Goal: Task Accomplishment & Management: Complete application form

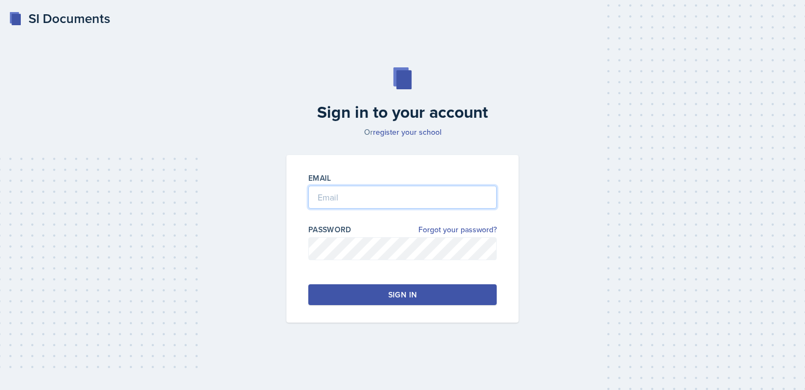
click at [365, 199] on input "email" at bounding box center [402, 197] width 188 height 23
type input "[EMAIL_ADDRESS][DOMAIN_NAME]"
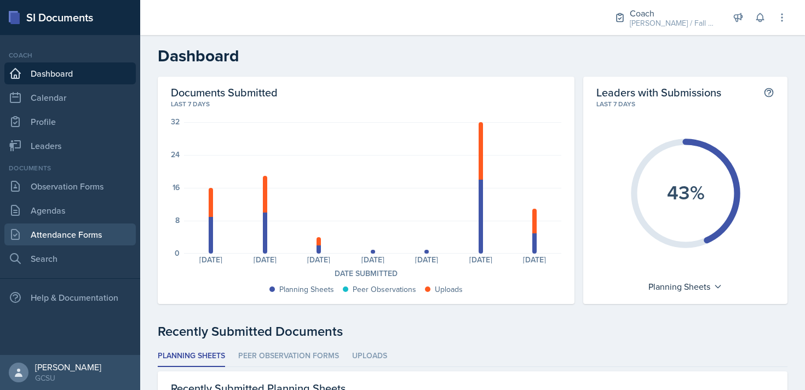
click at [78, 229] on link "Attendance Forms" at bounding box center [69, 234] width 131 height 22
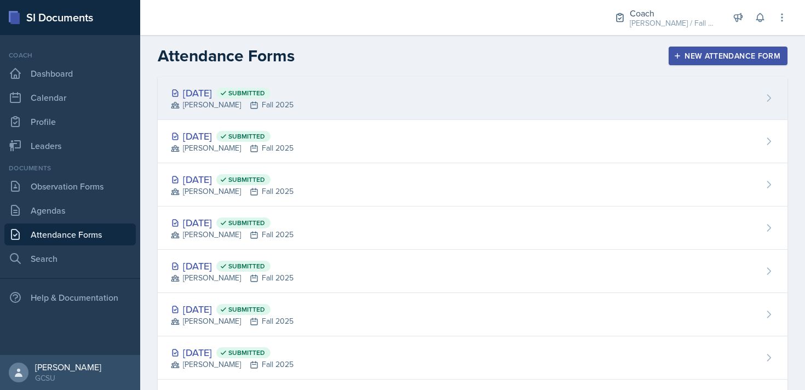
click at [389, 102] on div "[DATE] Submitted [PERSON_NAME] Fall 2025" at bounding box center [473, 98] width 630 height 43
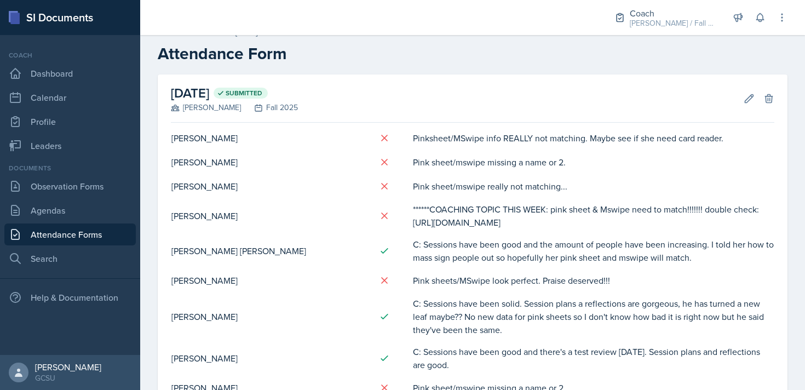
scroll to position [18, 0]
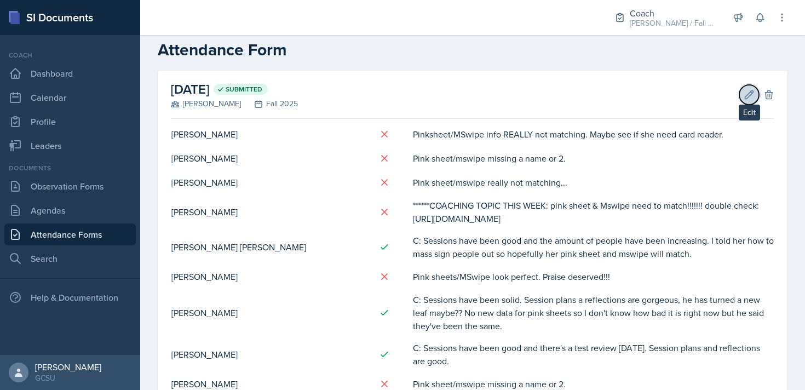
click at [744, 95] on icon at bounding box center [749, 94] width 11 height 11
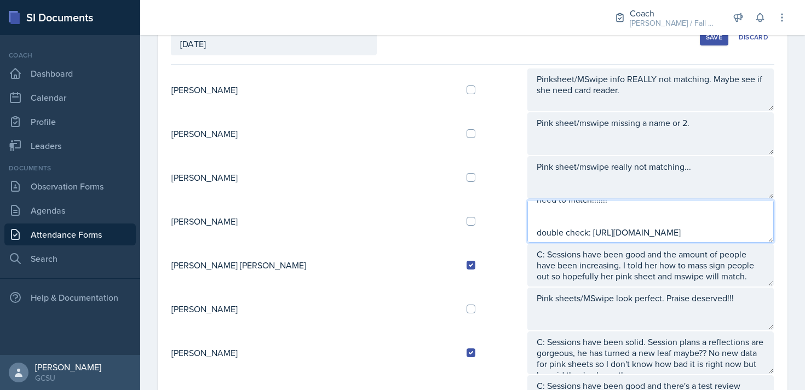
scroll to position [66, 0]
drag, startPoint x: 539, startPoint y: 212, endPoint x: 551, endPoint y: 248, distance: 38.1
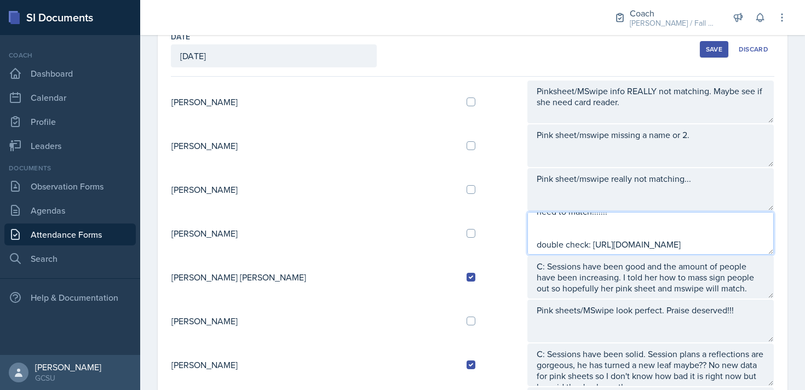
scroll to position [65, 0]
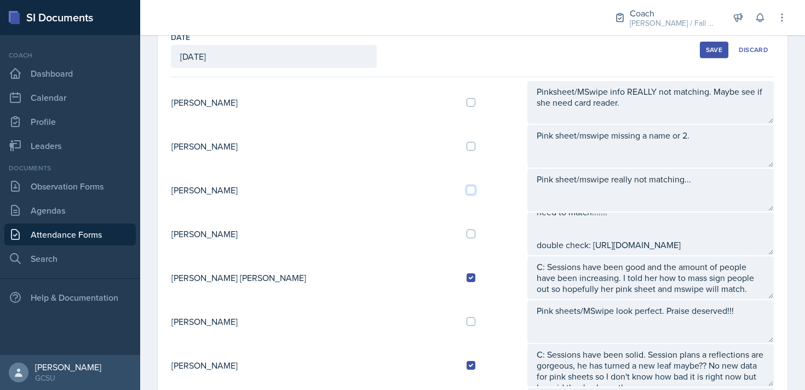
click at [467, 188] on input "checkbox" at bounding box center [471, 190] width 9 height 9
checkbox input "true"
click at [467, 236] on input "checkbox" at bounding box center [471, 234] width 9 height 9
checkbox input "true"
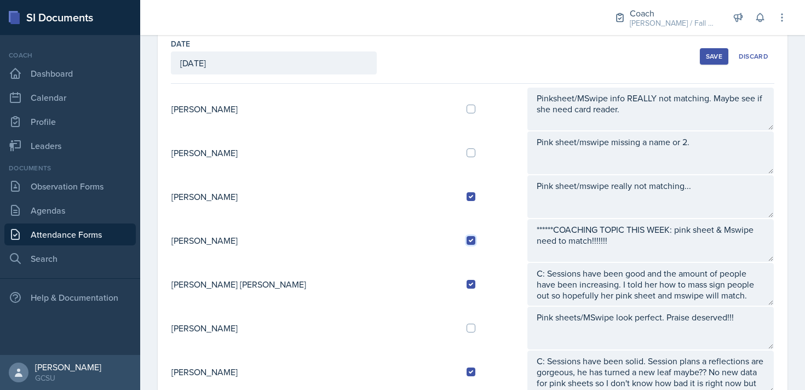
scroll to position [58, 0]
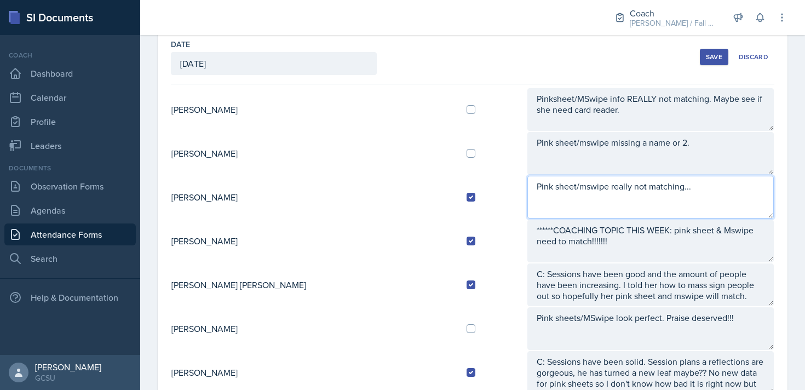
click at [528, 197] on textarea "Pink sheet/mswipe really not matching..." at bounding box center [651, 197] width 246 height 43
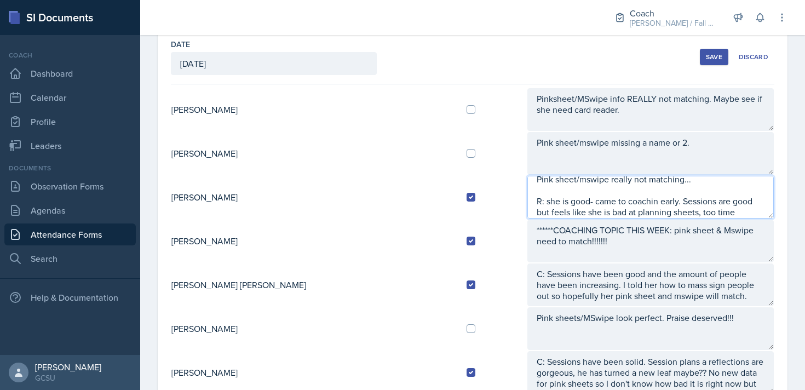
type textarea "Pink sheet/mswipe really not matching... R: she is good- came to coachin early.…"
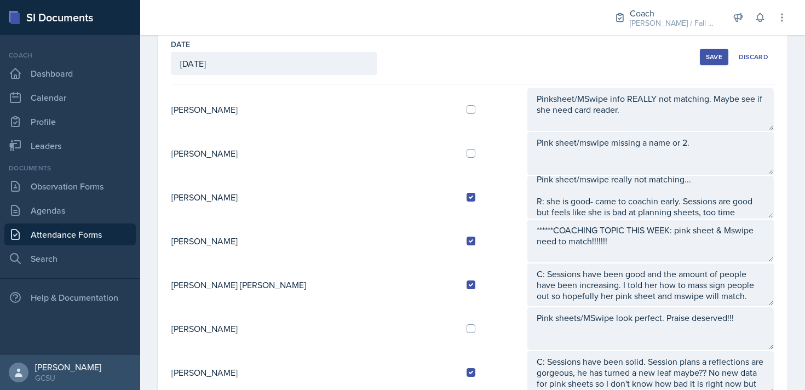
click at [707, 64] on button "Save" at bounding box center [714, 57] width 28 height 16
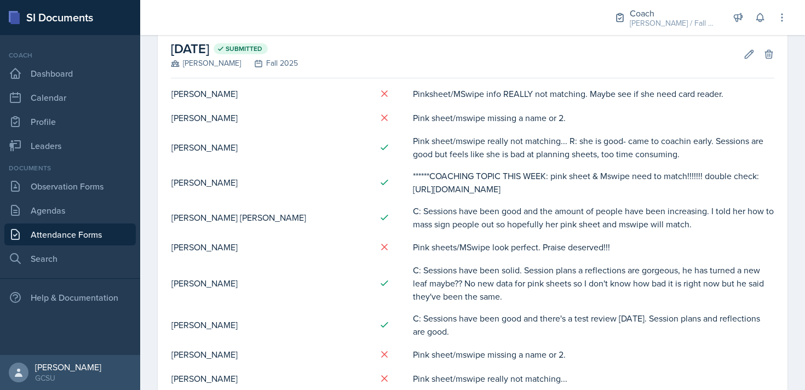
scroll to position [62, 0]
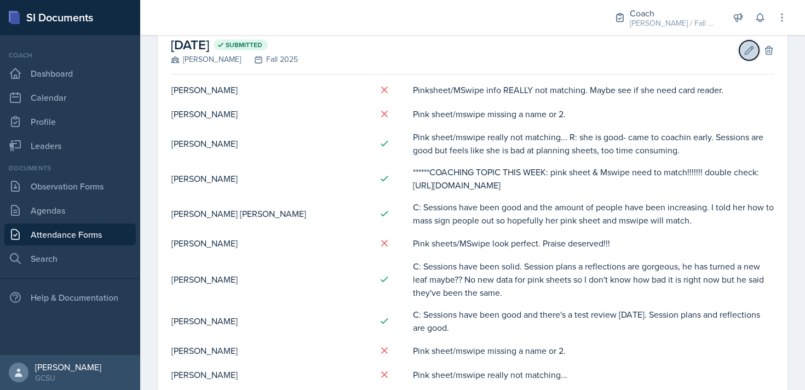
click at [746, 53] on icon at bounding box center [750, 50] width 8 height 8
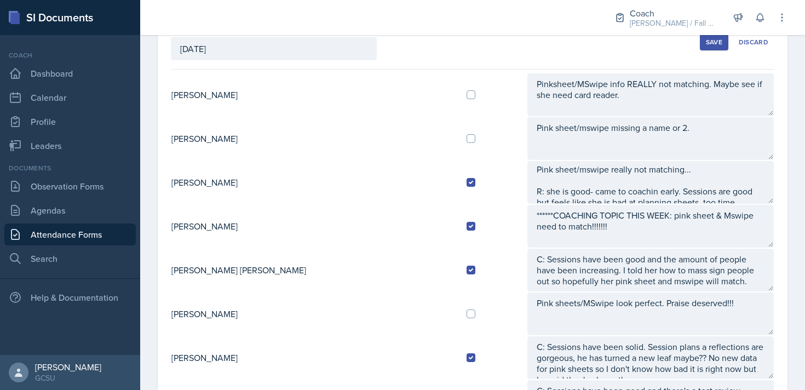
scroll to position [11, 0]
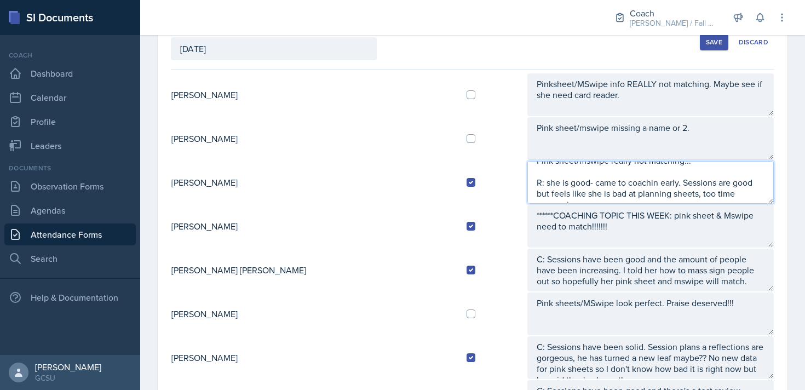
click at [686, 192] on textarea "Pink sheet/mswipe really not matching... R: she is good- came to coachin early.…" at bounding box center [651, 182] width 246 height 43
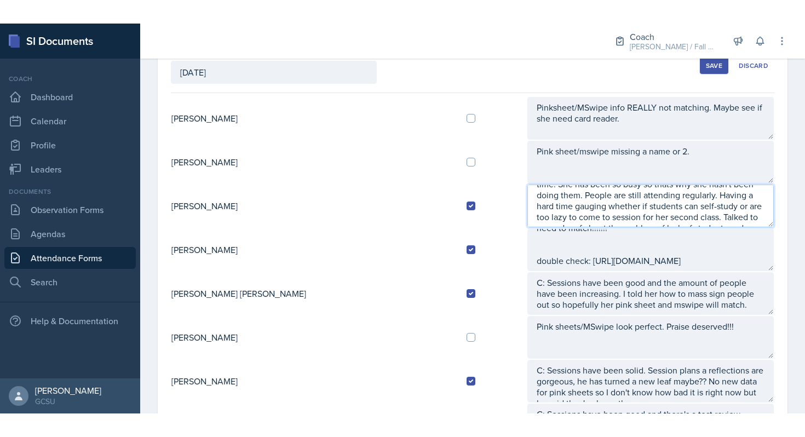
scroll to position [73, 0]
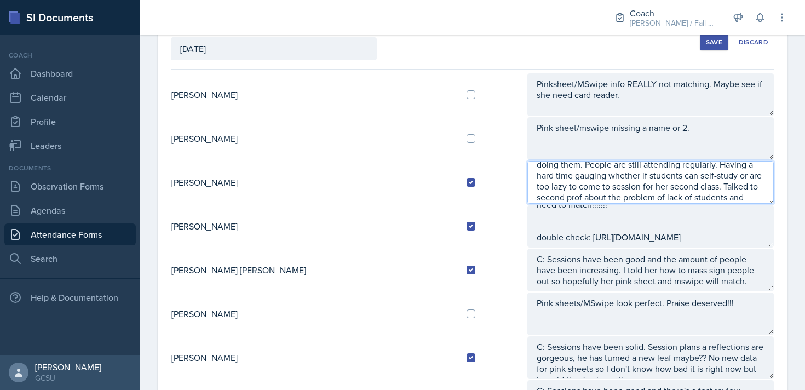
type textarea "Pink sheet/mswipe really not matching... R: she is good- came to coachin early.…"
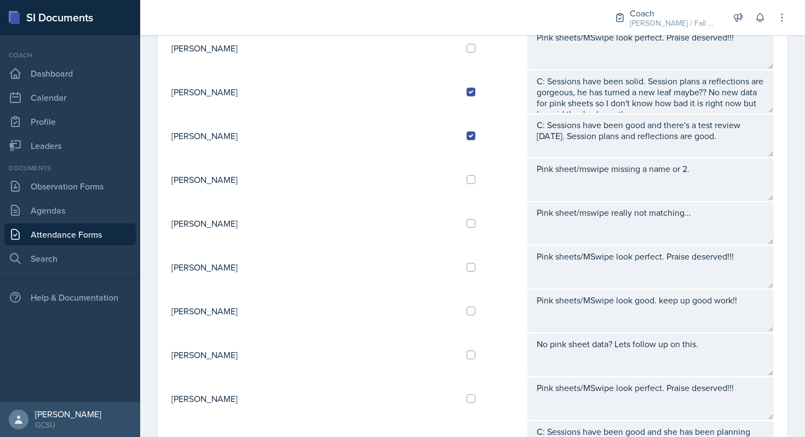
scroll to position [336, 0]
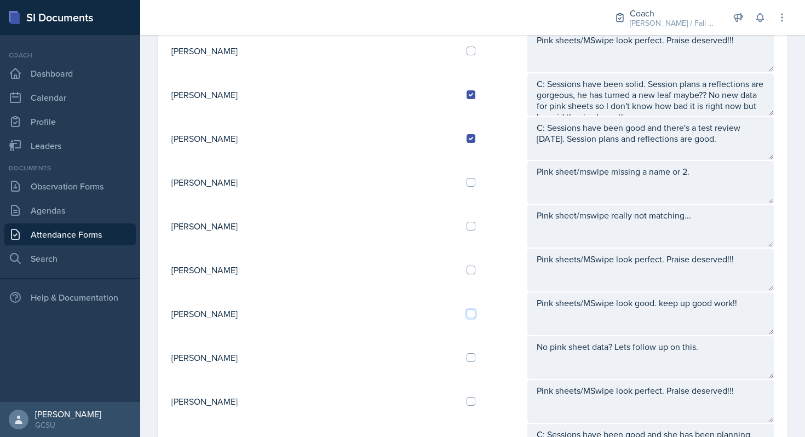
click at [467, 314] on input "checkbox" at bounding box center [471, 313] width 9 height 9
checkbox input "true"
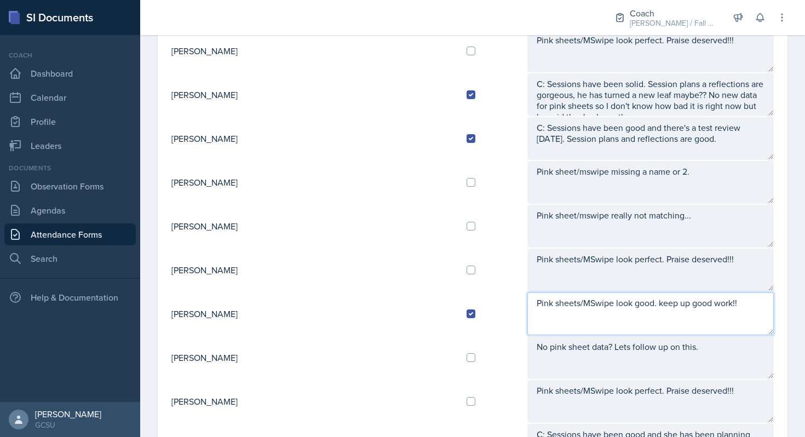
click at [590, 317] on textarea "Pink sheets/MSwipe look good. keep up good work!!" at bounding box center [651, 314] width 246 height 43
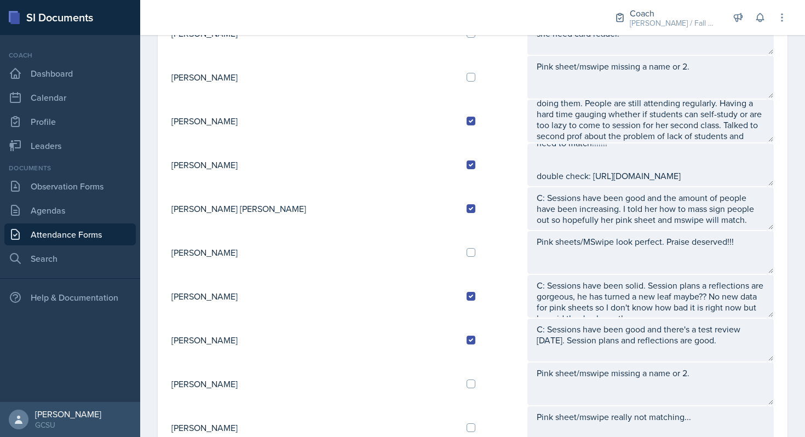
scroll to position [0, 0]
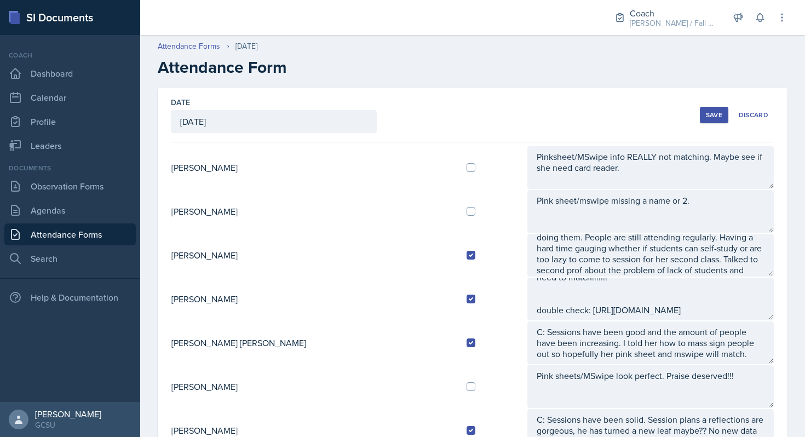
type textarea "Pink sheets/MSwipe look good. keep up good work!! R: is doing good. Sessions ar…"
click at [714, 113] on div "Save" at bounding box center [714, 115] width 16 height 9
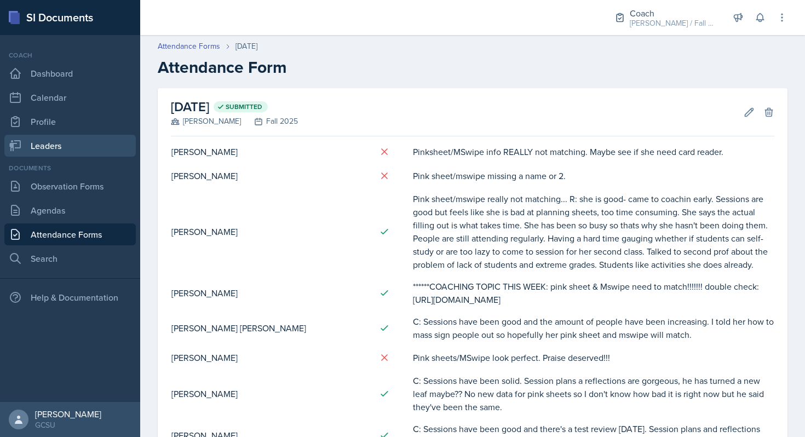
click at [61, 146] on link "Leaders" at bounding box center [69, 146] width 131 height 22
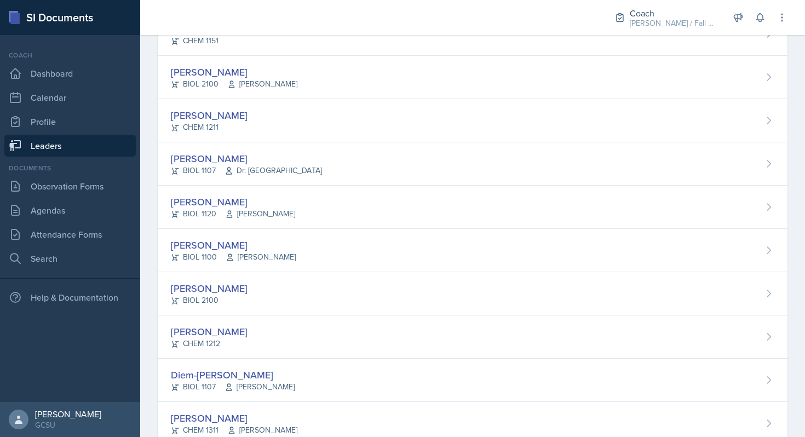
scroll to position [391, 0]
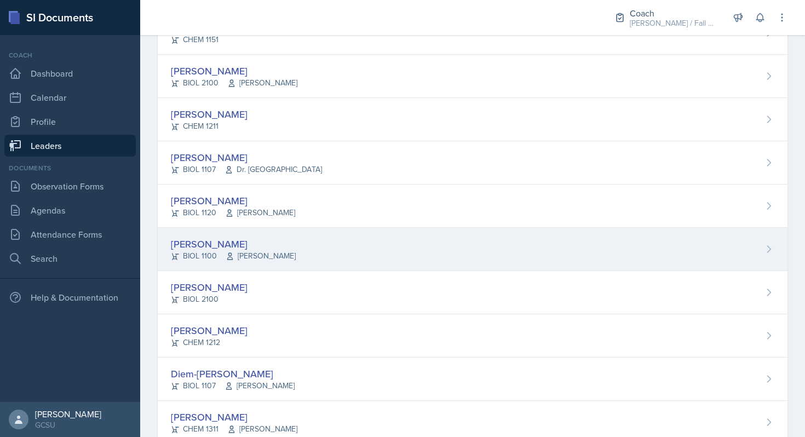
click at [274, 243] on div "[PERSON_NAME]" at bounding box center [233, 244] width 125 height 15
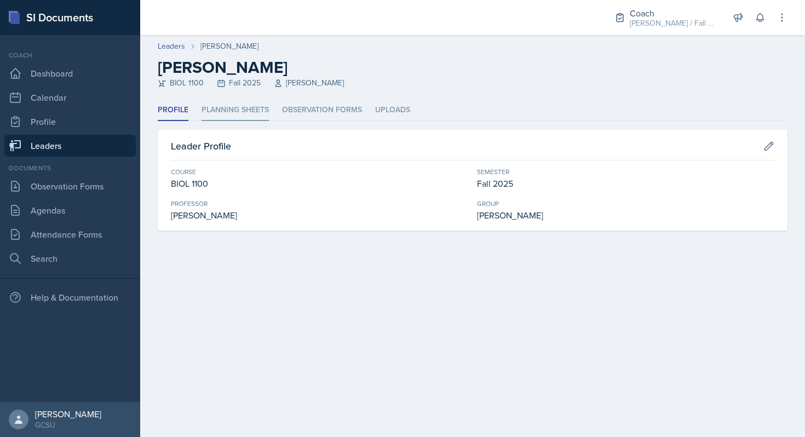
click at [236, 114] on li "Planning Sheets" at bounding box center [235, 110] width 67 height 21
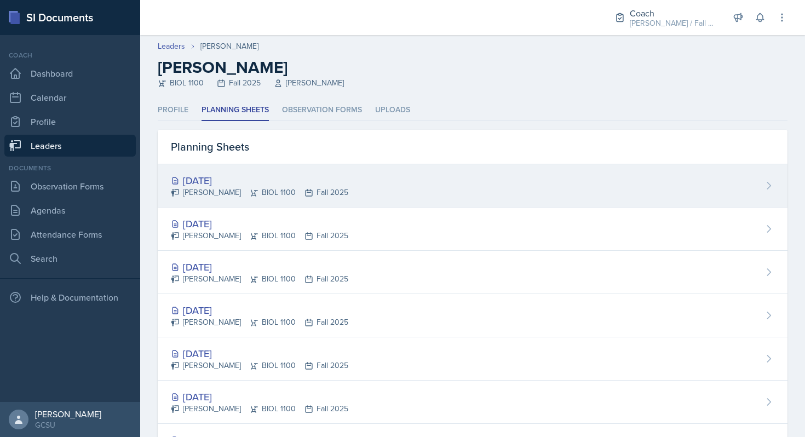
click at [333, 182] on div "[DATE]" at bounding box center [259, 180] width 177 height 15
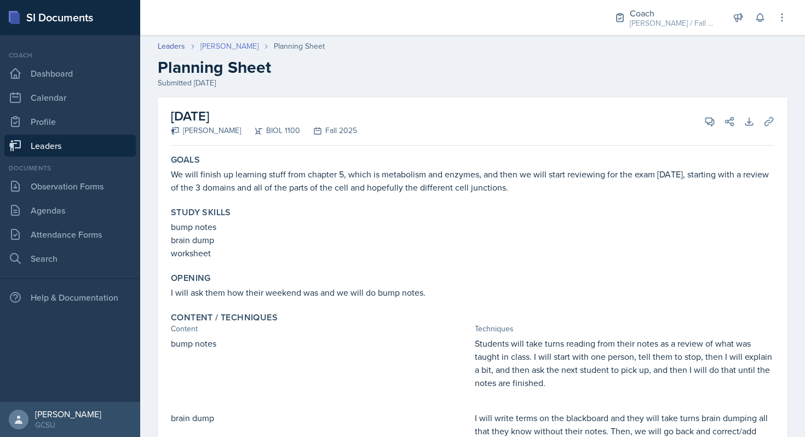
click at [216, 47] on link "[PERSON_NAME]" at bounding box center [229, 47] width 58 height 12
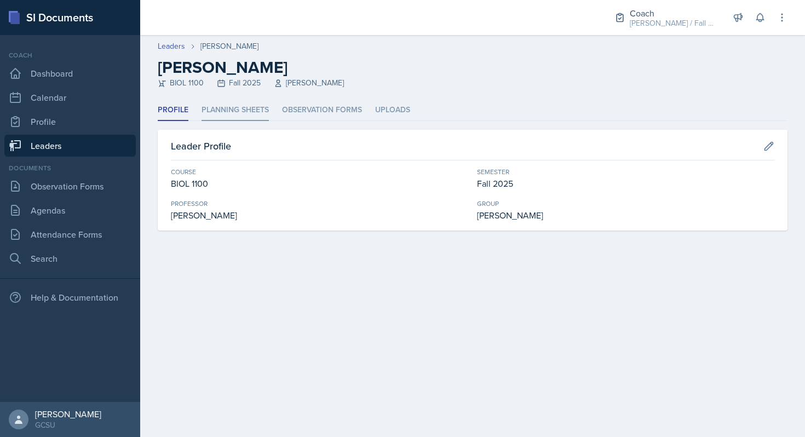
click at [252, 116] on li "Planning Sheets" at bounding box center [235, 110] width 67 height 21
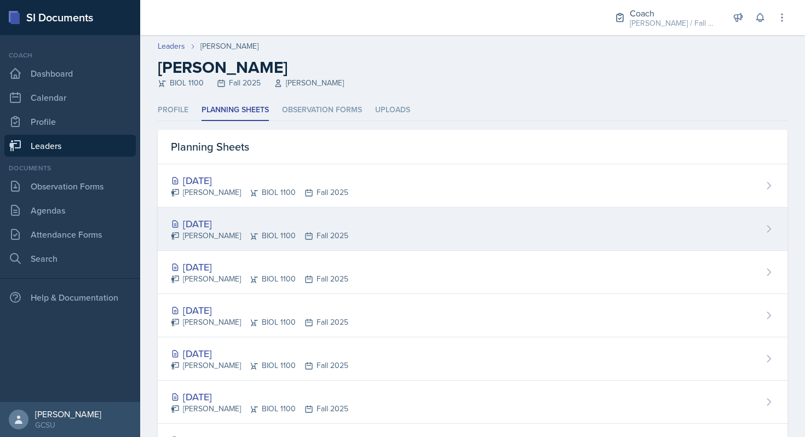
click at [314, 243] on div "[DATE] [PERSON_NAME] BIOL 1100 Fall 2025" at bounding box center [473, 229] width 630 height 43
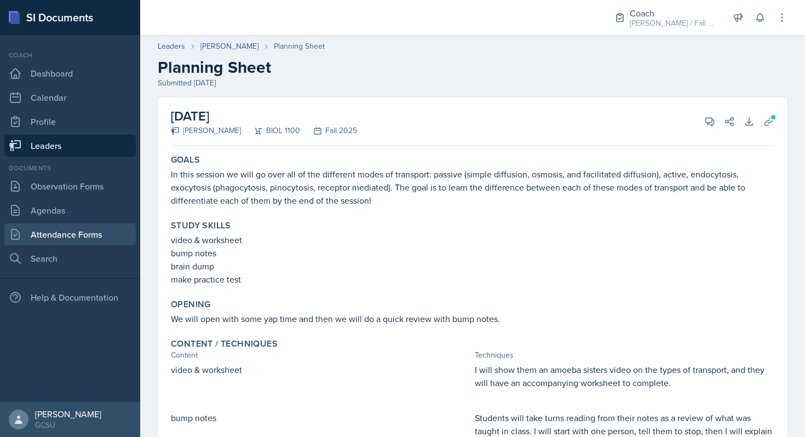
click at [99, 235] on link "Attendance Forms" at bounding box center [69, 234] width 131 height 22
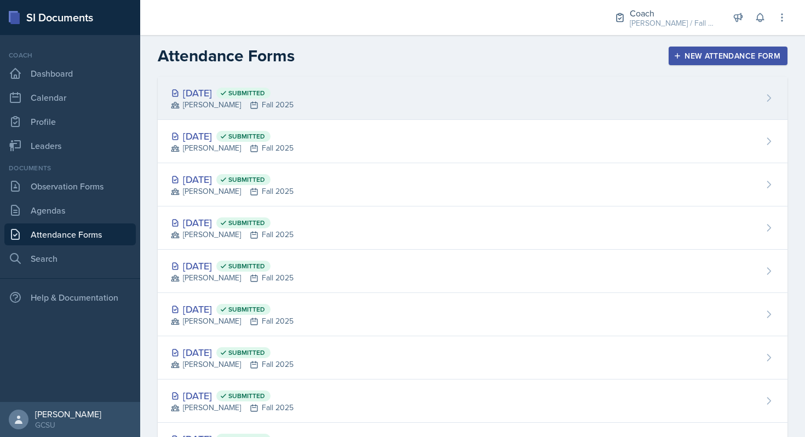
click at [409, 105] on div "[DATE] Submitted [PERSON_NAME] Fall 2025" at bounding box center [473, 98] width 630 height 43
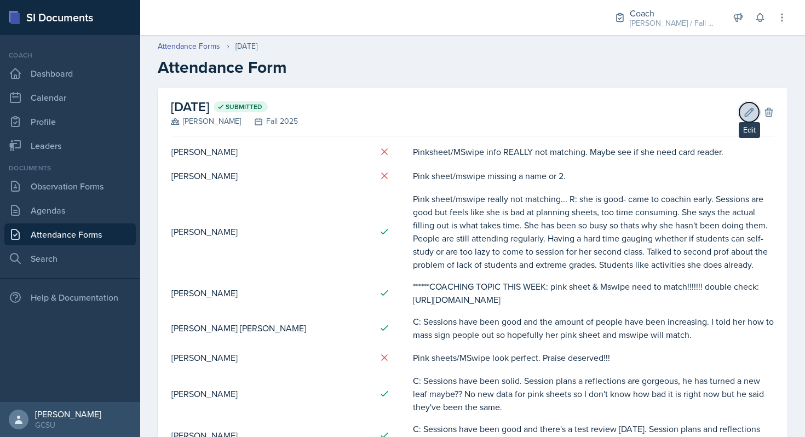
click at [746, 115] on icon at bounding box center [750, 112] width 8 height 8
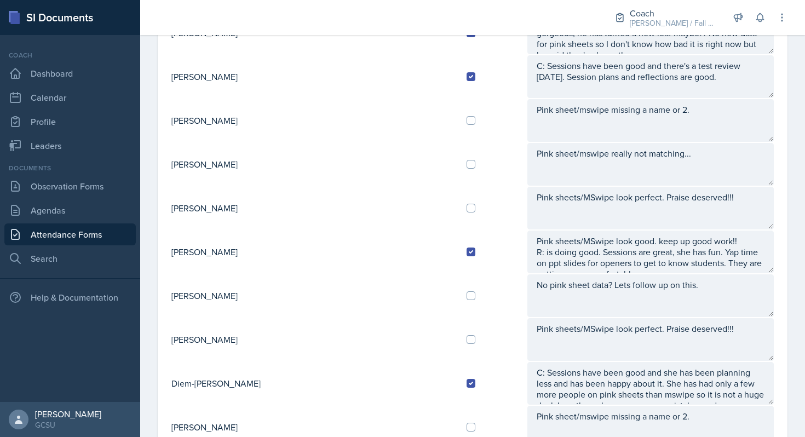
scroll to position [415, 0]
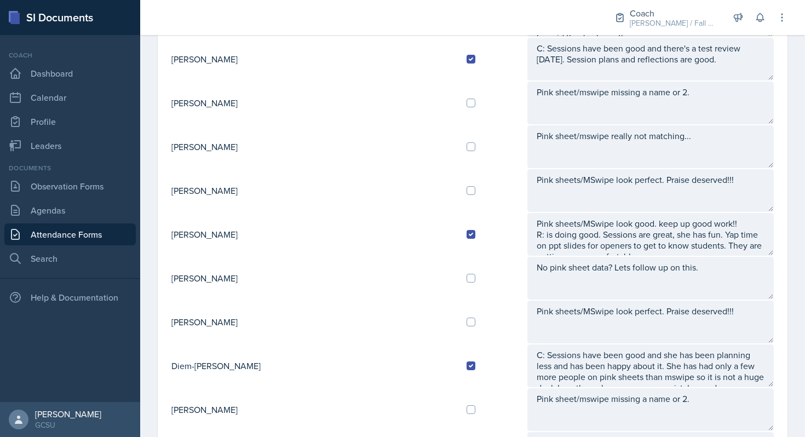
click at [768, 249] on textarea "Pink sheets/MSwipe look good. keep up good work!! R: is doing good. Sessions ar…" at bounding box center [651, 234] width 246 height 43
click at [766, 248] on textarea "Pink sheets/MSwipe look good. keep up good work!! R: is doing good. Sessions ar…" at bounding box center [651, 234] width 246 height 43
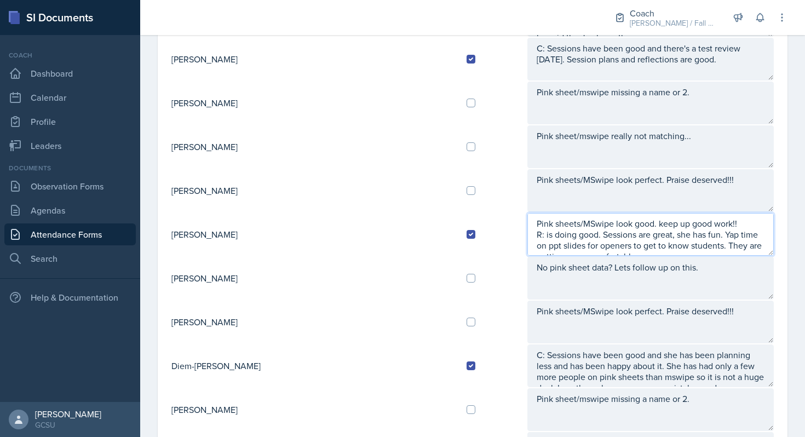
click at [756, 246] on textarea "Pink sheets/MSwipe look good. keep up good work!! R: is doing good. Sessions ar…" at bounding box center [651, 234] width 246 height 43
click at [763, 246] on textarea "Pink sheets/MSwipe look good. keep up good work!! R: is doing good. Sessions ar…" at bounding box center [651, 234] width 246 height 43
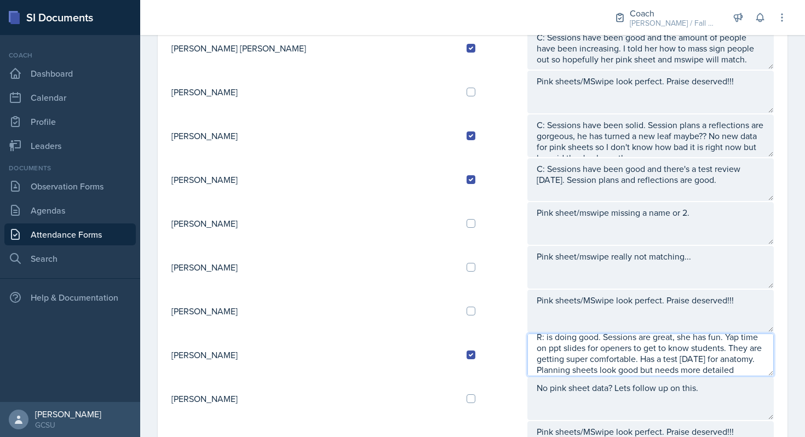
scroll to position [0, 0]
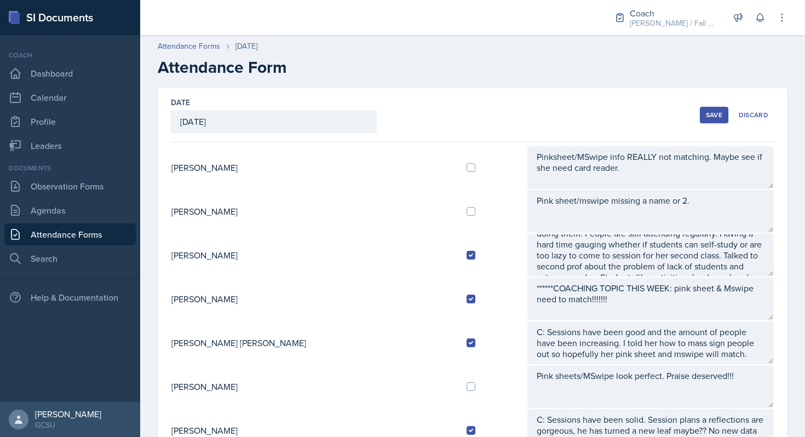
type textarea "Pink sheets/MSwipe look good. keep up good work!! R: is doing good. Sessions ar…"
click at [715, 117] on div "Save" at bounding box center [714, 115] width 16 height 9
